Goal: Task Accomplishment & Management: Use online tool/utility

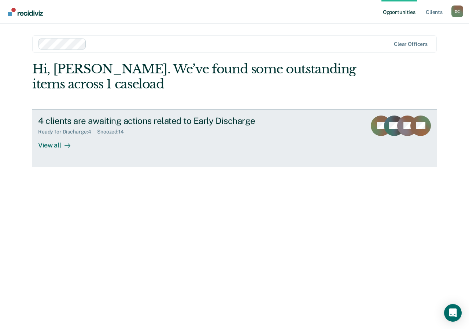
click at [62, 145] on div at bounding box center [66, 145] width 9 height 8
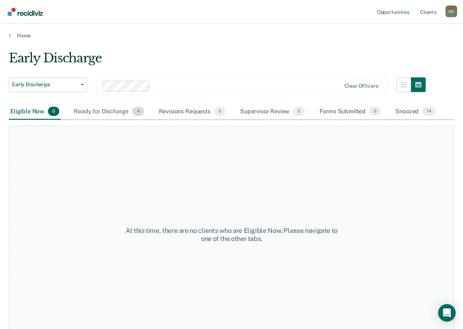
click at [98, 114] on div "Ready for Discharge 4" at bounding box center [109, 112] width 73 height 16
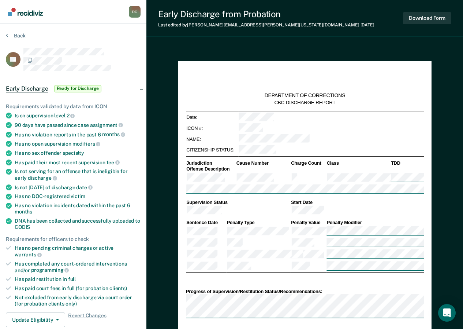
scroll to position [73, 0]
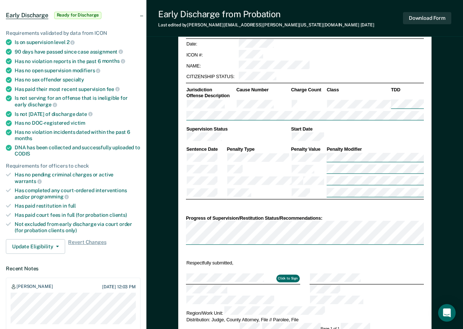
click at [363, 221] on div at bounding box center [305, 233] width 238 height 25
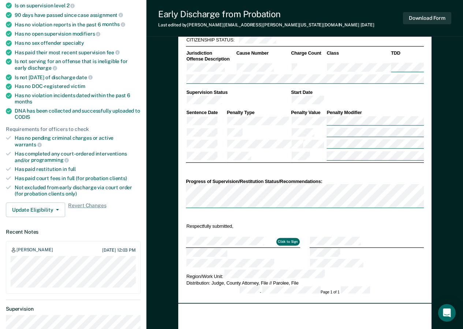
scroll to position [183, 0]
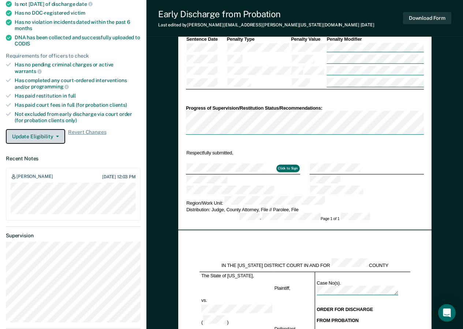
click at [56, 136] on icon "button" at bounding box center [57, 136] width 3 height 1
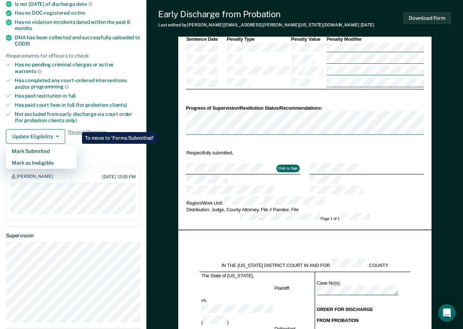
click at [122, 129] on div "Update Eligibility [PERSON_NAME] Submitted [PERSON_NAME] as Ineligible Revert C…" at bounding box center [73, 136] width 135 height 15
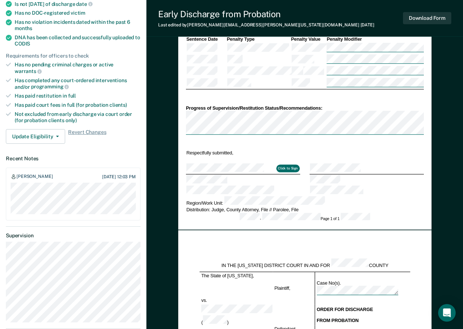
scroll to position [73, 0]
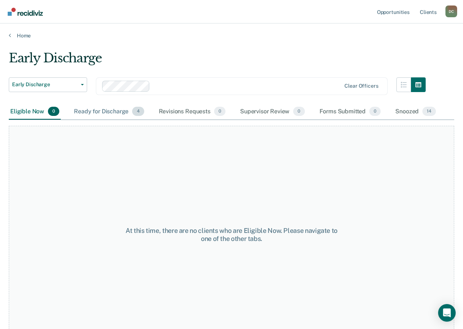
click at [95, 109] on div "Ready for Discharge 4" at bounding box center [109, 112] width 73 height 16
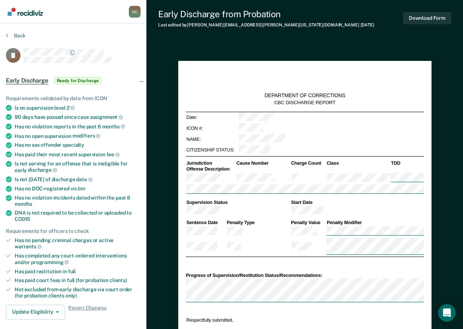
type textarea "x"
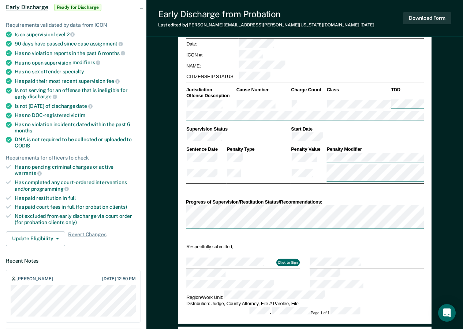
scroll to position [110, 0]
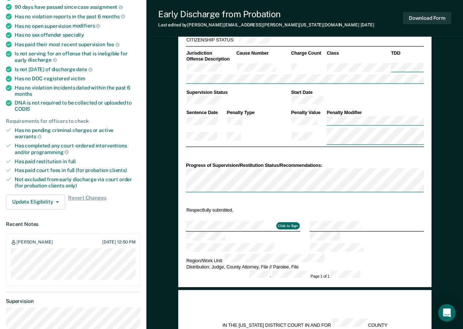
click at [360, 175] on div "DEPARTMENT OF CORRECTIONS CBC DISCHARGE REPORT Date: ICON #: NAME: CITIZENSHIP …" at bounding box center [305, 119] width 238 height 320
